Goal: Task Accomplishment & Management: Manage account settings

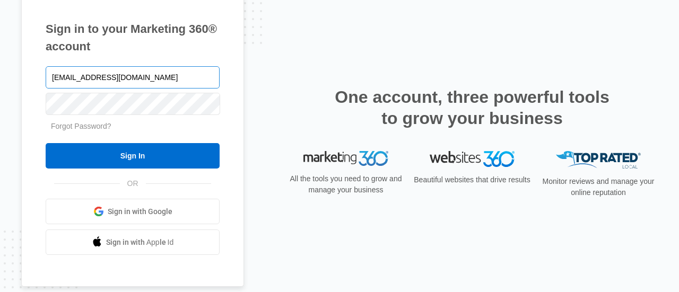
type input "[EMAIL_ADDRESS][DOMAIN_NAME]"
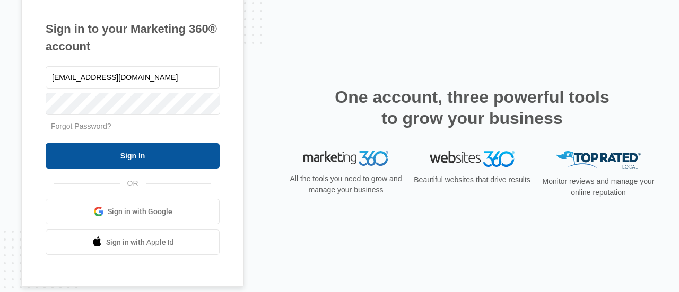
click at [160, 158] on input "Sign In" at bounding box center [133, 155] width 174 height 25
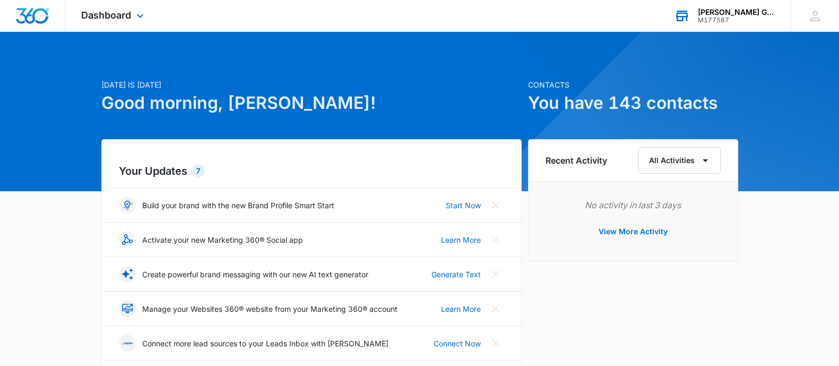
click at [688, 16] on icon at bounding box center [682, 16] width 12 height 8
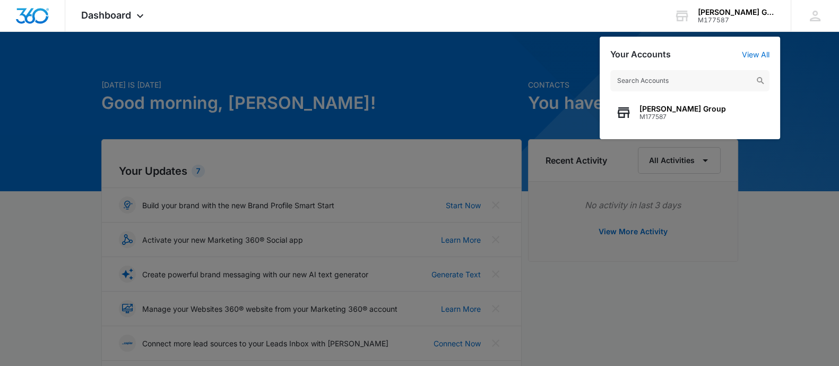
click at [770, 170] on div at bounding box center [419, 183] width 839 height 366
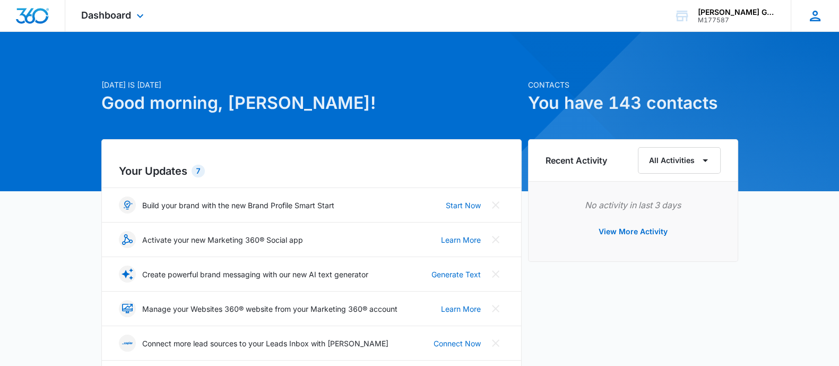
click at [806, 24] on div "LL Lindsey Lopez llopez@wogangroup.com My Profile Notifications Support Logout …" at bounding box center [815, 15] width 48 height 31
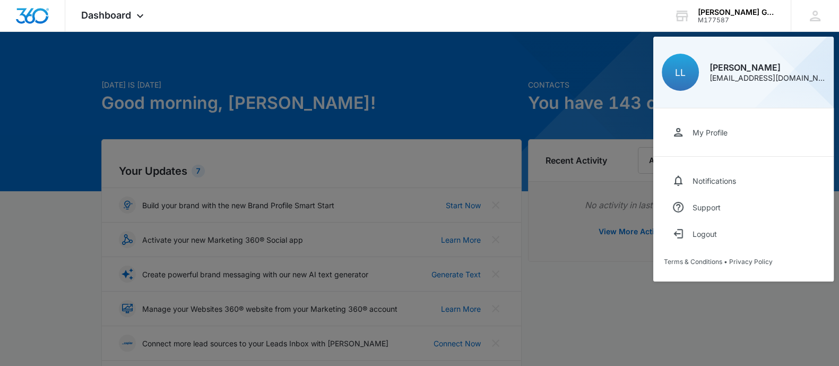
click at [625, 270] on div at bounding box center [419, 183] width 839 height 366
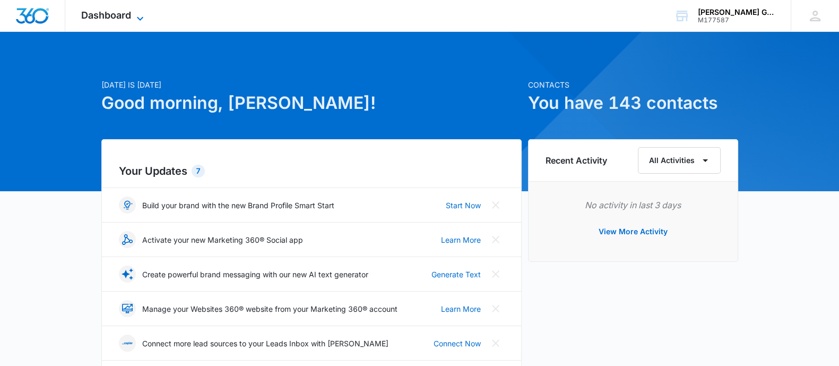
click at [114, 17] on span "Dashboard" at bounding box center [106, 15] width 50 height 11
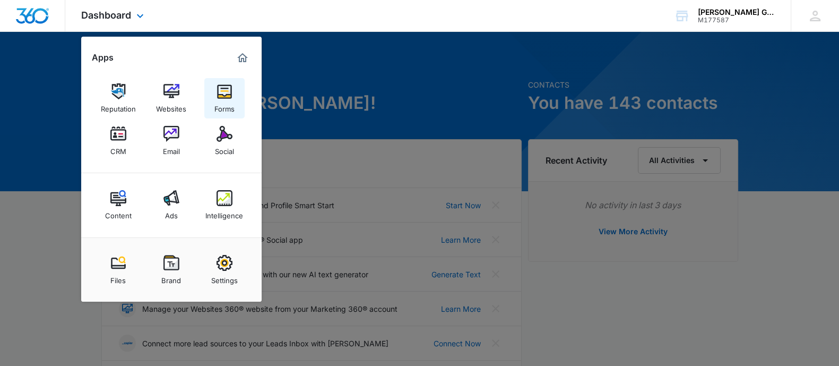
click at [217, 99] on img at bounding box center [225, 91] width 16 height 16
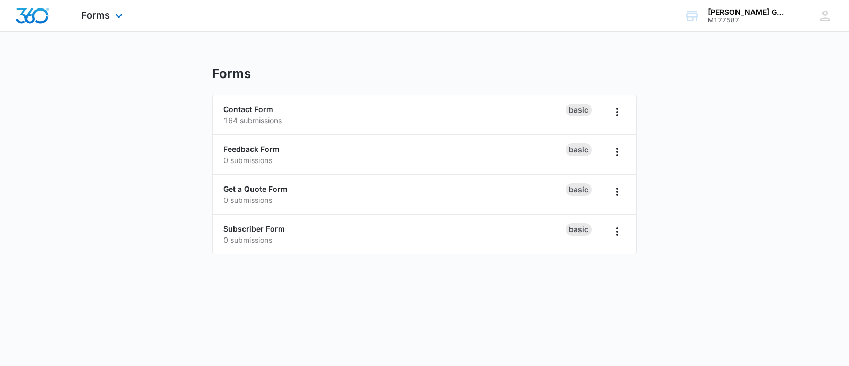
click at [107, 9] on div "Forms Apps Reputation Websites Forms CRM Email Social Content Ads Intelligence …" at bounding box center [103, 15] width 76 height 31
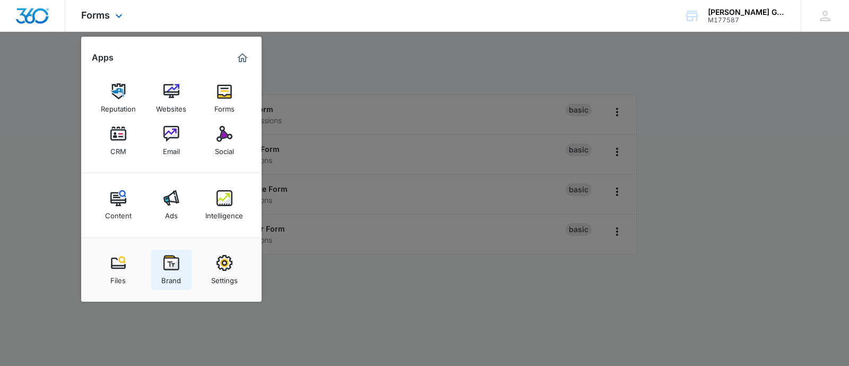
click at [182, 275] on link "Brand" at bounding box center [171, 269] width 40 height 40
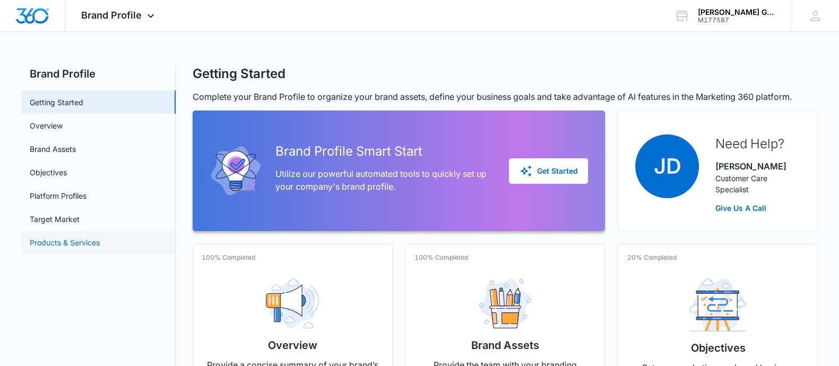
click at [86, 237] on link "Products & Services" at bounding box center [65, 242] width 70 height 11
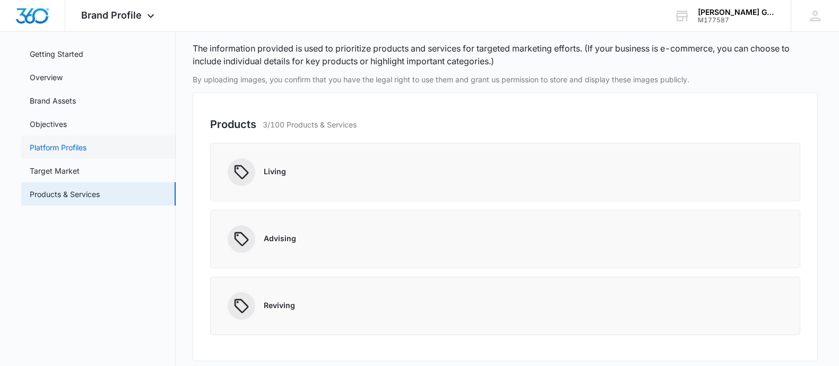
scroll to position [82, 0]
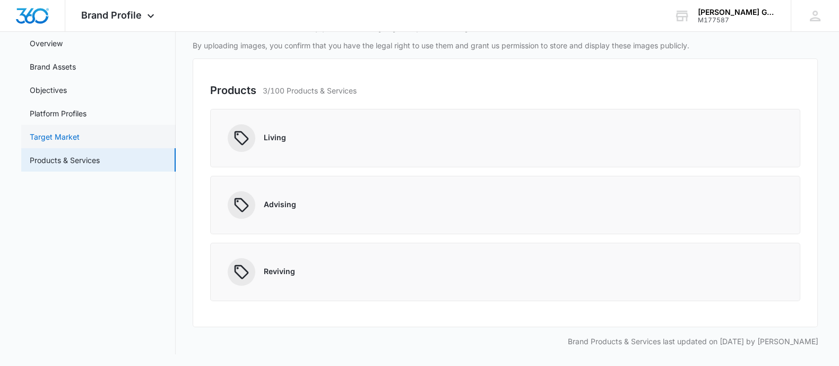
click at [32, 134] on link "Target Market" at bounding box center [55, 136] width 50 height 11
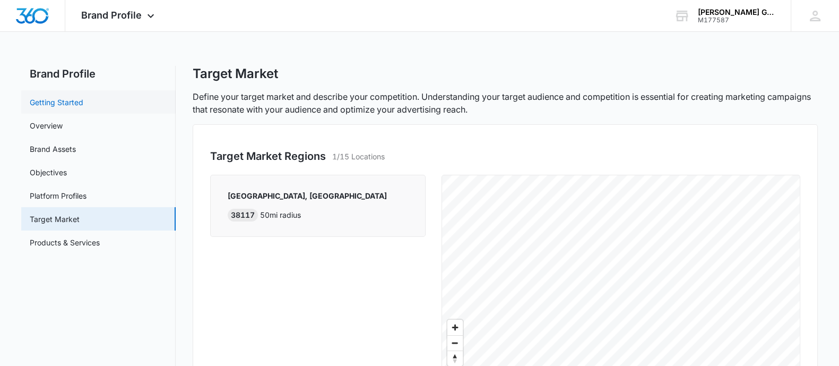
click at [83, 102] on link "Getting Started" at bounding box center [57, 102] width 54 height 11
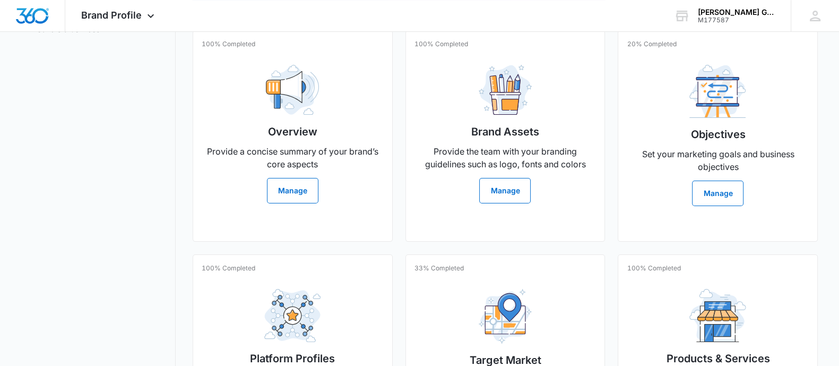
scroll to position [214, 0]
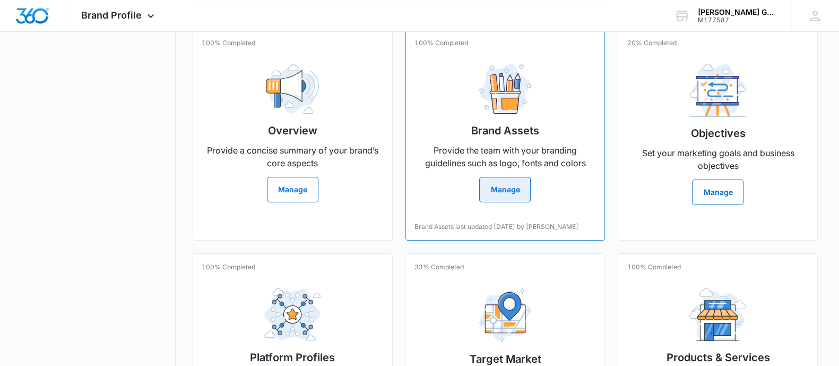
click at [529, 183] on button "Manage" at bounding box center [504, 189] width 51 height 25
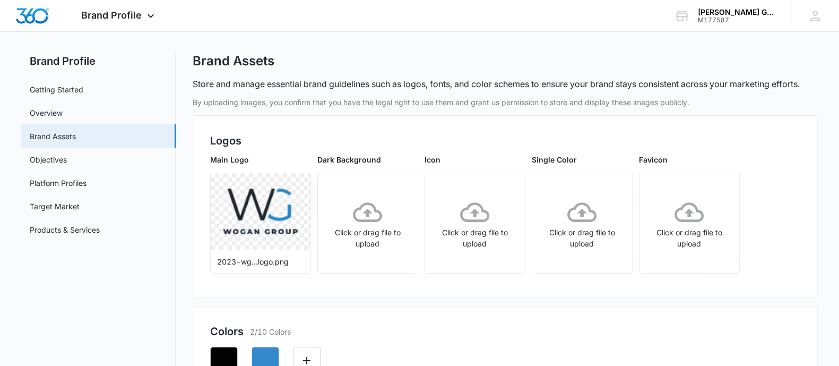
scroll to position [11, 0]
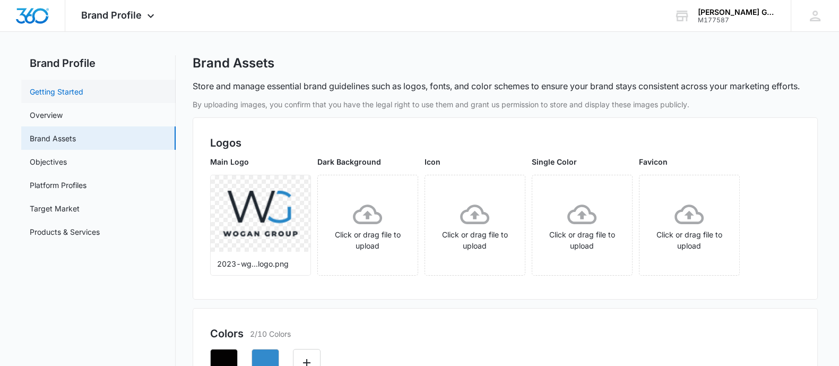
click at [75, 93] on link "Getting Started" at bounding box center [57, 91] width 54 height 11
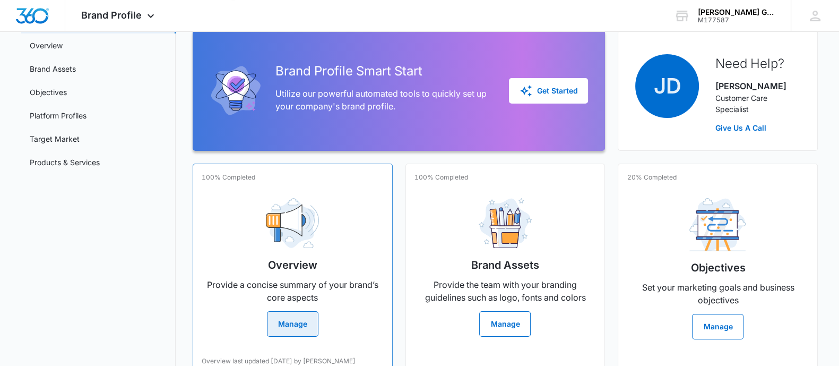
scroll to position [81, 0]
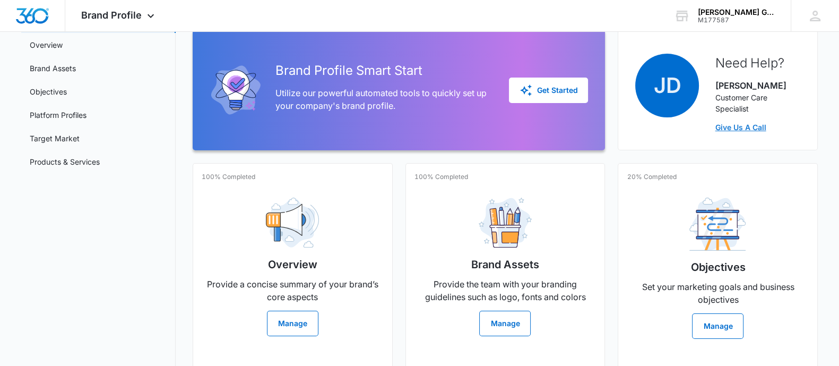
click at [744, 127] on link "Give Us A Call" at bounding box center [757, 127] width 85 height 11
